Goal: Information Seeking & Learning: Check status

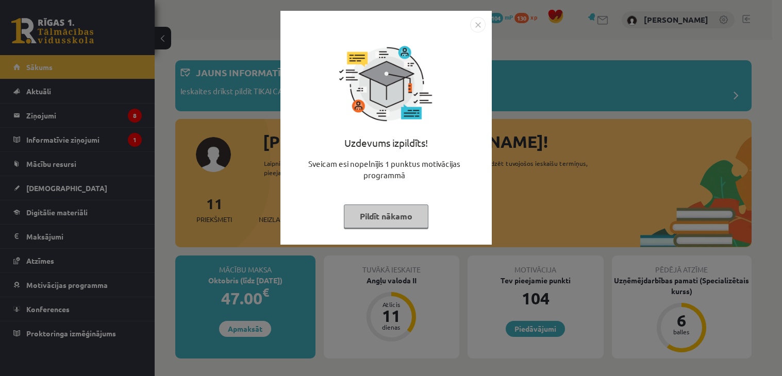
click at [356, 216] on button "Pildīt nākamo" at bounding box center [386, 217] width 85 height 24
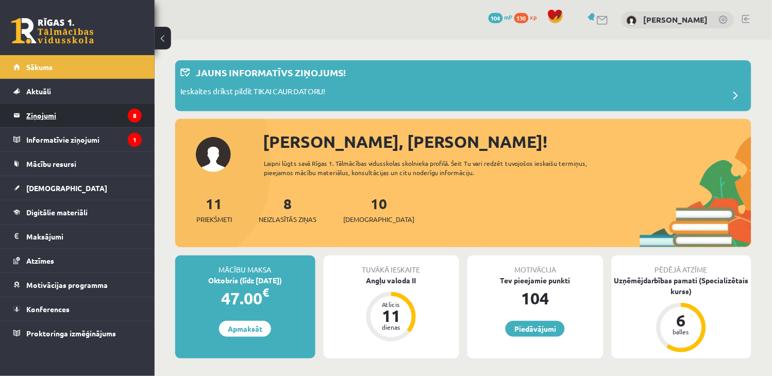
click at [43, 117] on legend "Ziņojumi 8" at bounding box center [83, 116] width 115 height 24
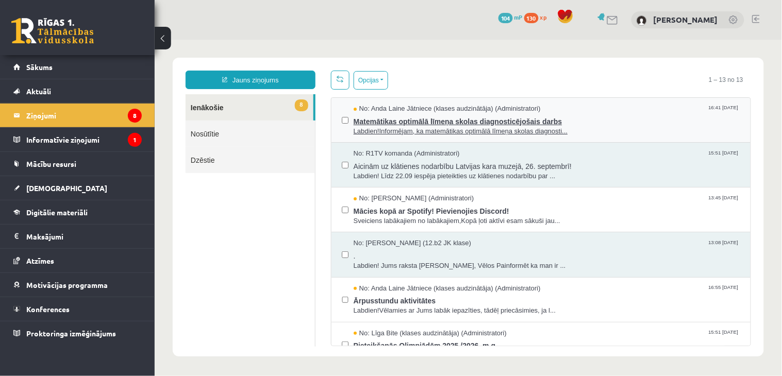
click at [454, 122] on span "Matemātikas optimālā līmeņa skolas diagnosticējošais darbs" at bounding box center [546, 119] width 387 height 13
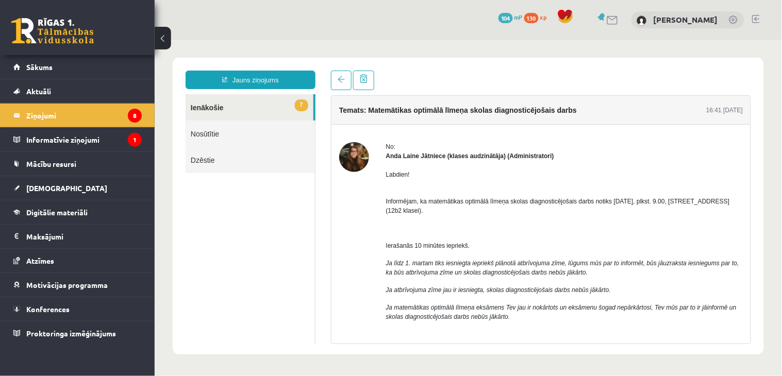
click at [732, 22] on link at bounding box center [734, 20] width 10 height 10
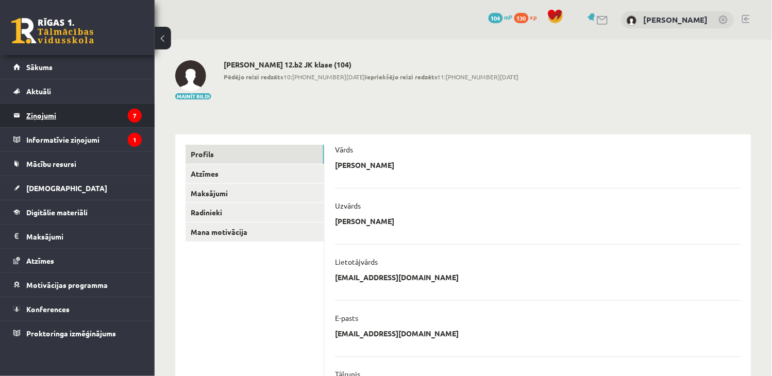
click at [52, 117] on legend "Ziņojumi 7" at bounding box center [83, 116] width 115 height 24
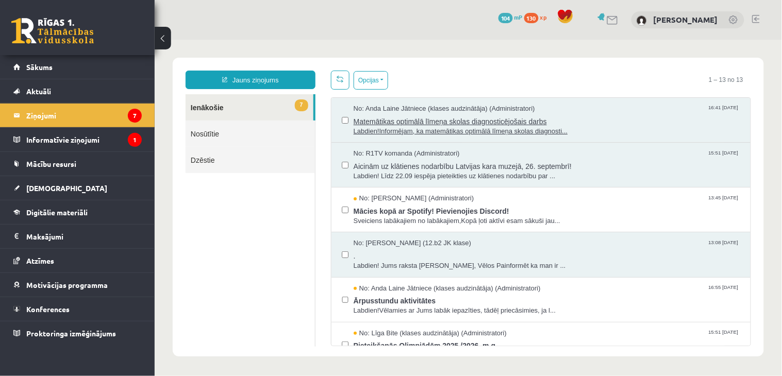
click at [430, 123] on span "Matemātikas optimālā līmeņa skolas diagnosticējošais darbs" at bounding box center [546, 119] width 387 height 13
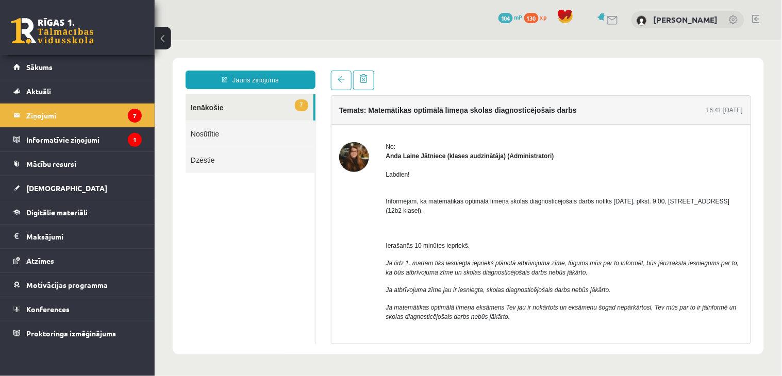
click at [755, 19] on link at bounding box center [756, 19] width 8 height 8
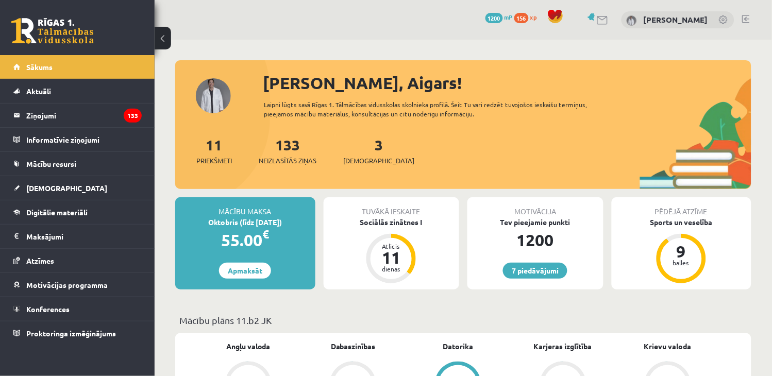
click at [746, 21] on link at bounding box center [746, 19] width 8 height 8
